Goal: Task Accomplishment & Management: Use online tool/utility

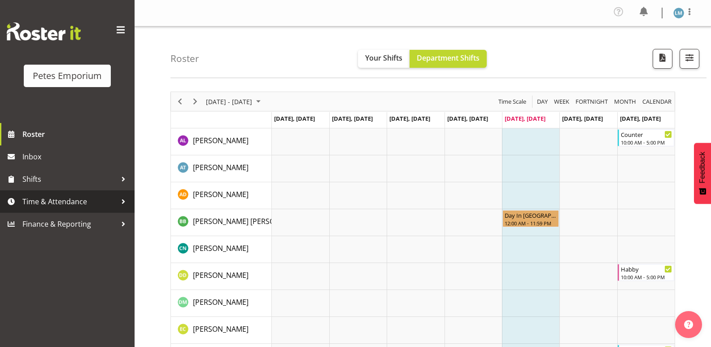
click at [53, 197] on span "Time & Attendance" at bounding box center [69, 201] width 94 height 13
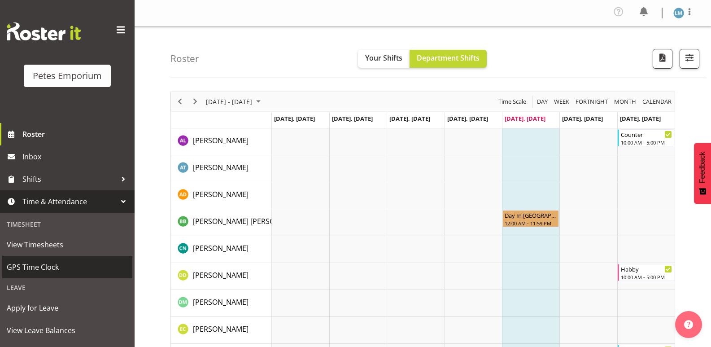
click at [35, 270] on span "GPS Time Clock" at bounding box center [67, 266] width 121 height 13
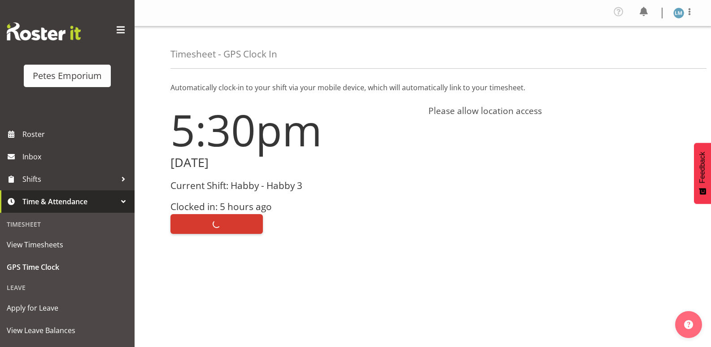
click at [224, 225] on div "Clock Out" at bounding box center [293, 223] width 247 height 22
click at [224, 225] on span "Clock Out" at bounding box center [216, 224] width 37 height 12
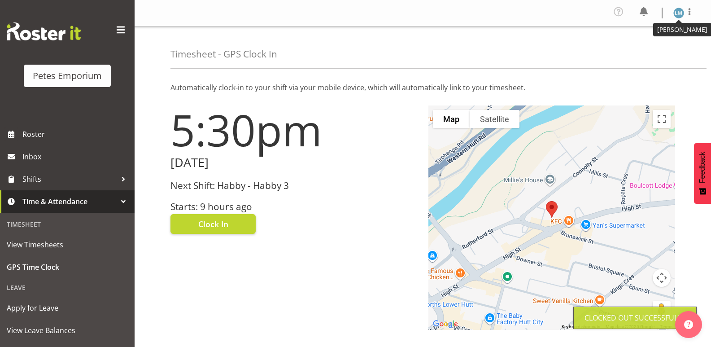
click at [681, 13] on img at bounding box center [678, 13] width 11 height 11
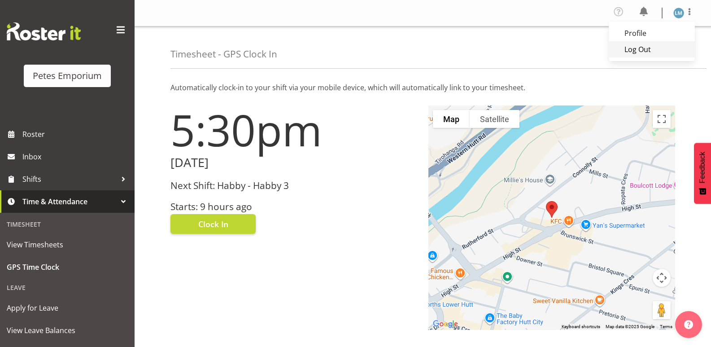
click at [648, 44] on link "Log Out" at bounding box center [651, 49] width 86 height 16
